Goal: Transaction & Acquisition: Purchase product/service

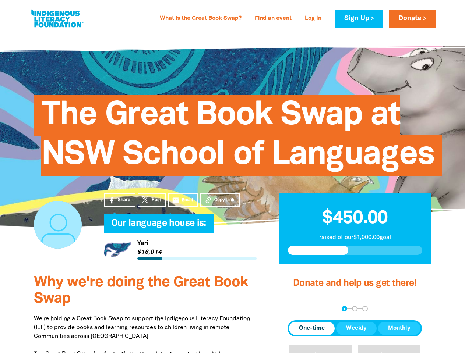
click at [232, 176] on span "The Great Book Swap at NSW School of Languages" at bounding box center [237, 138] width 393 height 75
click at [220, 200] on span "Copy Link" at bounding box center [224, 200] width 20 height 7
click at [297, 309] on div "arrow_back Back Step 1 Step 2 Step 3" at bounding box center [355, 309] width 134 height 6
click at [344, 309] on div "Navigate to step 1 of 3 to enter your donation amount" at bounding box center [345, 309] width 2 height 2
click at [312, 329] on span "One-time" at bounding box center [312, 328] width 26 height 9
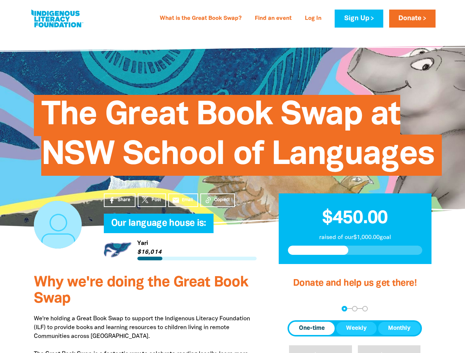
click at [356, 329] on span "Weekly" at bounding box center [356, 328] width 21 height 9
click at [399, 329] on span "Monthly" at bounding box center [399, 328] width 22 height 9
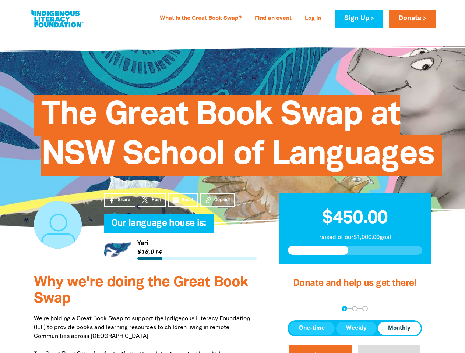
click at [320, 349] on button "$20" at bounding box center [320, 358] width 63 height 25
